Goal: Task Accomplishment & Management: Complete application form

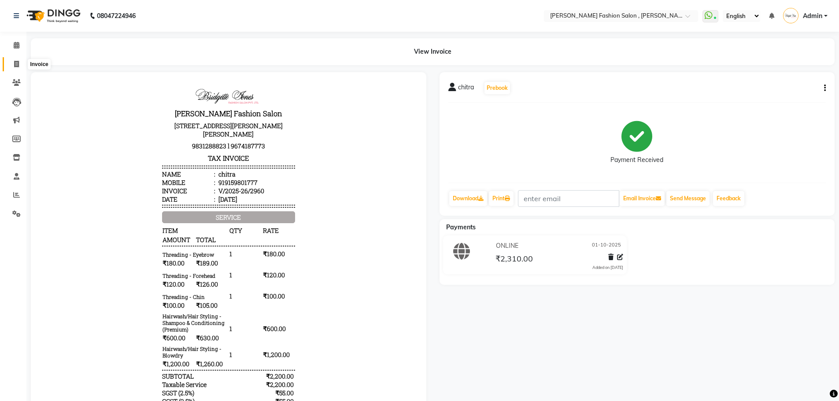
drag, startPoint x: 0, startPoint y: 0, endPoint x: 17, endPoint y: 67, distance: 69.5
click at [17, 67] on span at bounding box center [16, 64] width 15 height 10
select select "service"
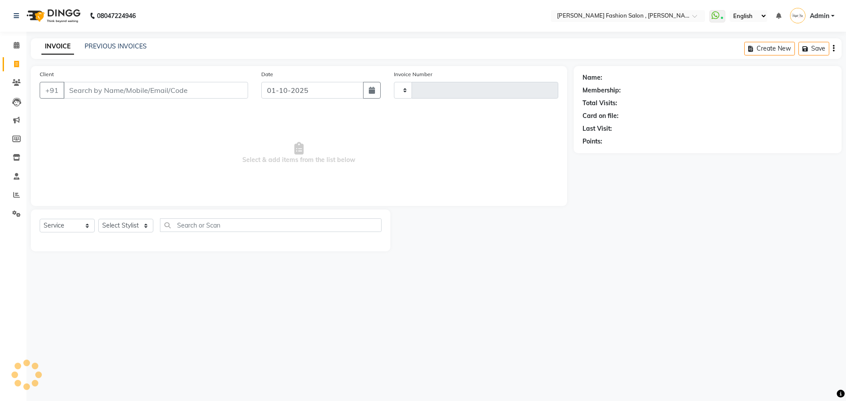
type input "2961"
select select "5233"
click at [134, 227] on select "Select Stylist [PERSON_NAME] [PERSON_NAME] [PERSON_NAME] [PERSON_NAME] [PERSON_…" at bounding box center [125, 226] width 55 height 14
click at [137, 227] on select "Select Stylist [PERSON_NAME] [PERSON_NAME] [PERSON_NAME] [PERSON_NAME] [PERSON_…" at bounding box center [125, 226] width 55 height 14
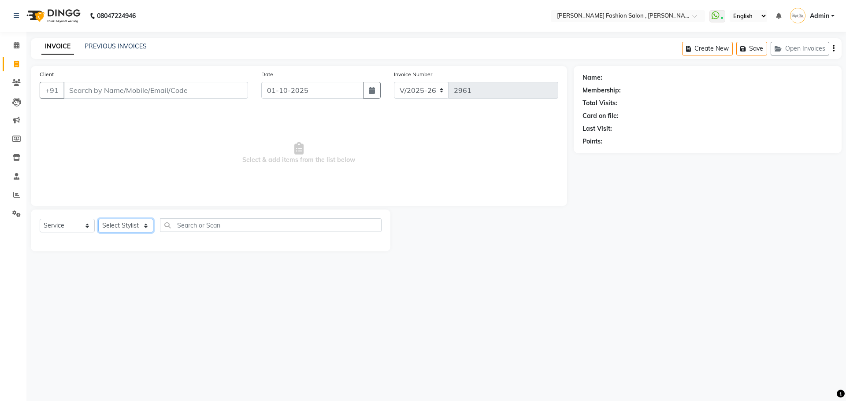
select select "33875"
click at [98, 219] on select "Select Stylist [PERSON_NAME] [PERSON_NAME] [PERSON_NAME] [PERSON_NAME] [PERSON_…" at bounding box center [125, 226] width 55 height 14
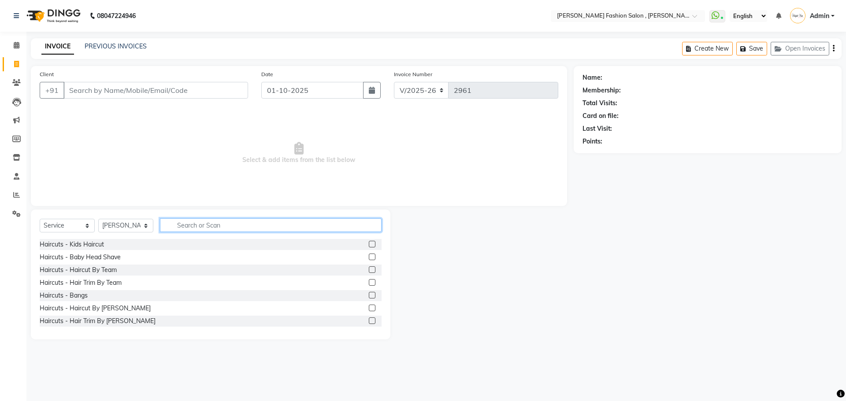
click at [204, 226] on input "text" at bounding box center [271, 226] width 222 height 14
type input "shampoo"
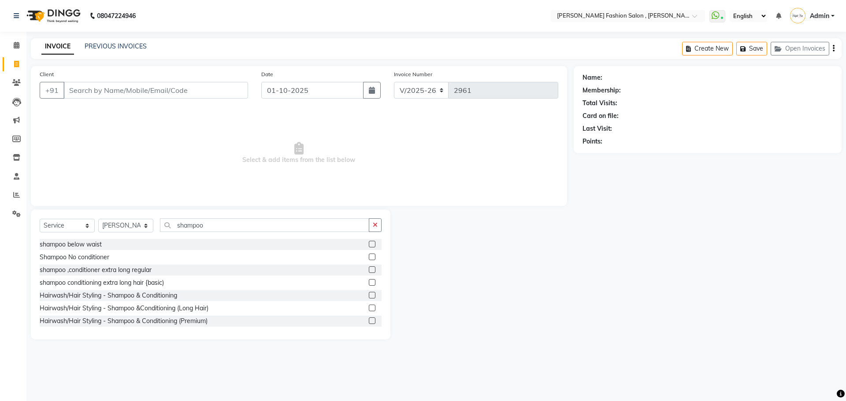
click at [369, 320] on label at bounding box center [372, 321] width 7 height 7
click at [369, 320] on input "checkbox" at bounding box center [372, 322] width 6 height 6
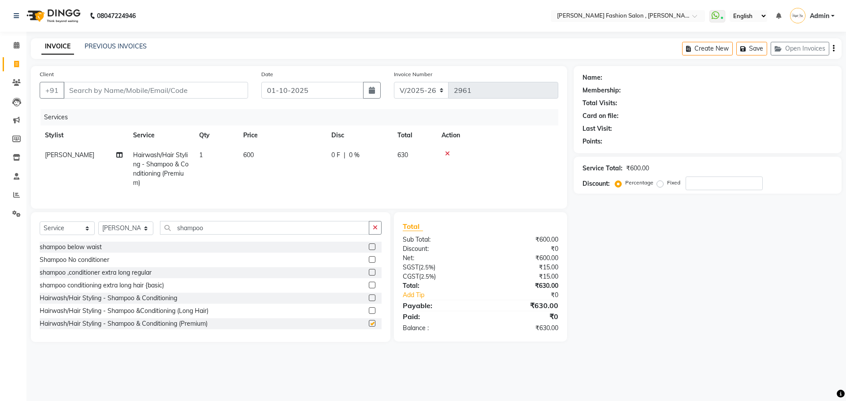
checkbox input "false"
click at [78, 93] on input "Client" at bounding box center [155, 90] width 185 height 17
click at [95, 93] on input "Client" at bounding box center [155, 90] width 185 height 17
